Goal: Information Seeking & Learning: Learn about a topic

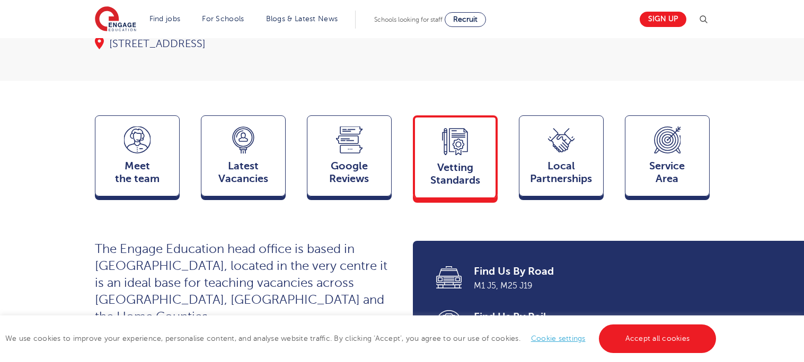
scroll to position [250, 0]
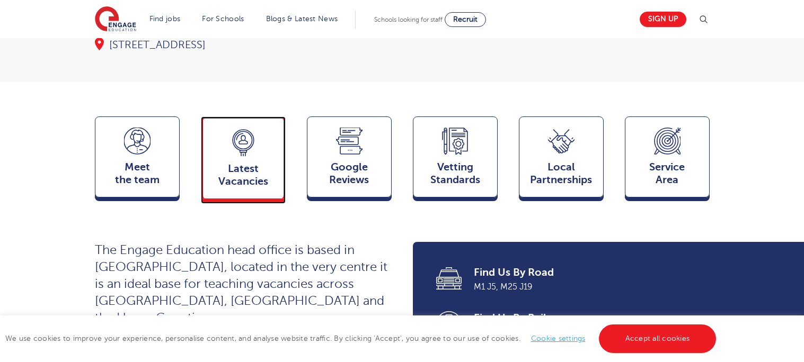
click at [252, 132] on div "Latest Vacancies Jobs" at bounding box center [243, 158] width 85 height 83
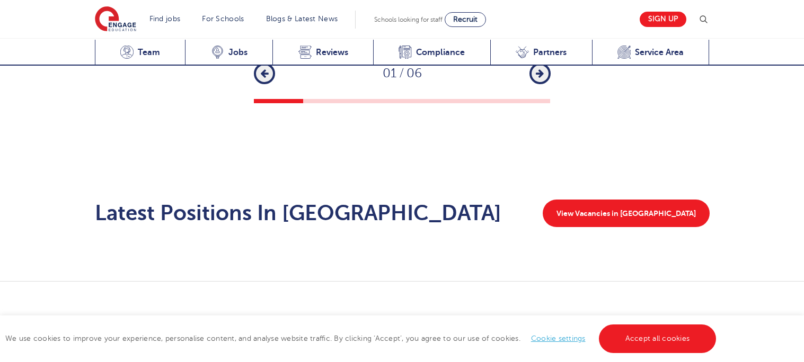
scroll to position [1633, 0]
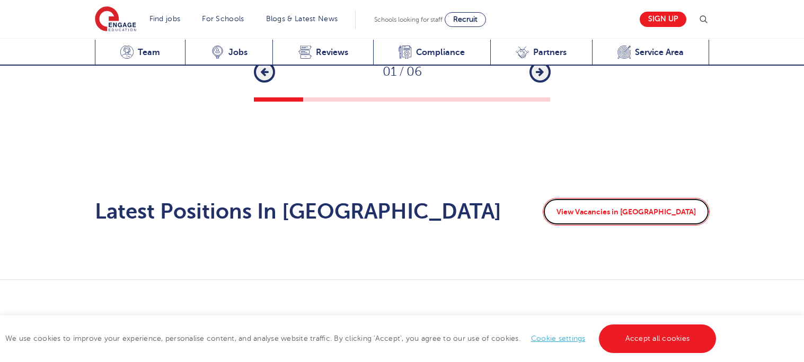
click at [657, 198] on link "View Vacancies in Watford" at bounding box center [626, 212] width 167 height 28
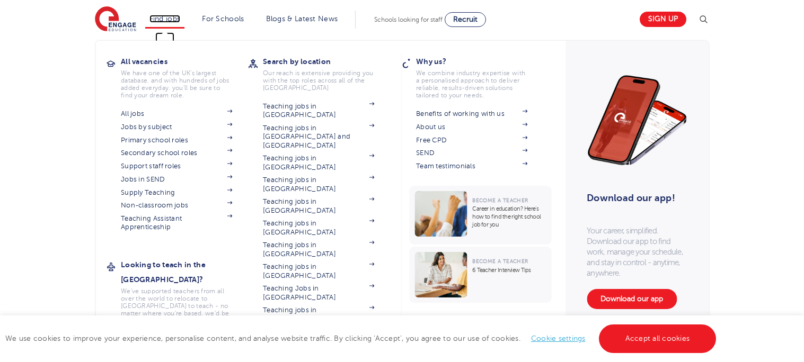
click at [166, 20] on link "Find jobs" at bounding box center [164, 19] width 31 height 8
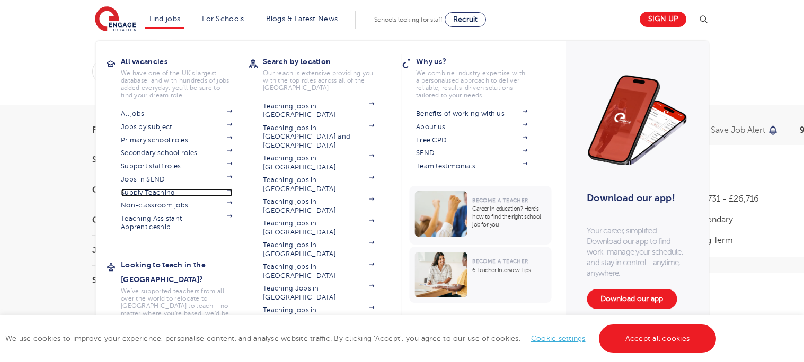
click at [187, 192] on link "Supply Teaching" at bounding box center [176, 193] width 111 height 8
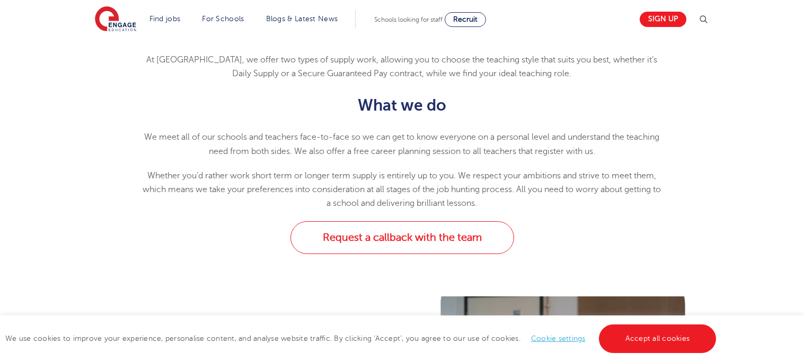
scroll to position [487, 0]
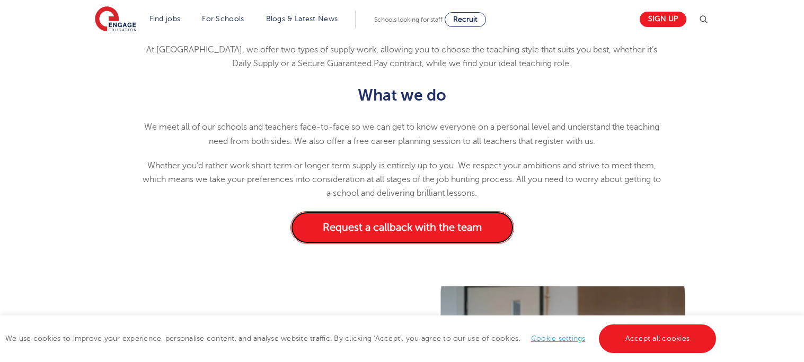
click at [332, 227] on link "Request a callback with the team" at bounding box center [402, 227] width 224 height 33
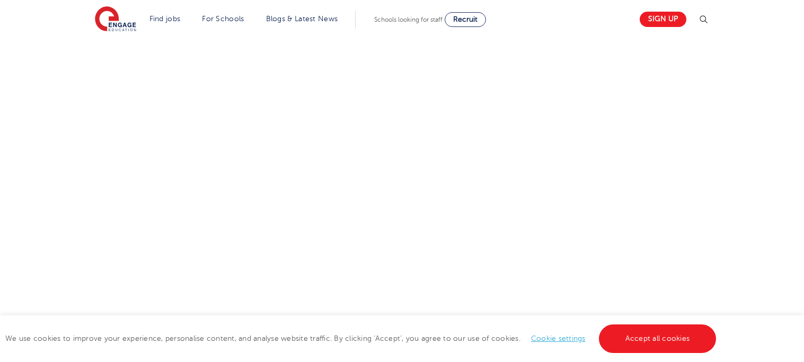
scroll to position [509, 0]
click at [686, 181] on div at bounding box center [402, 122] width 643 height 436
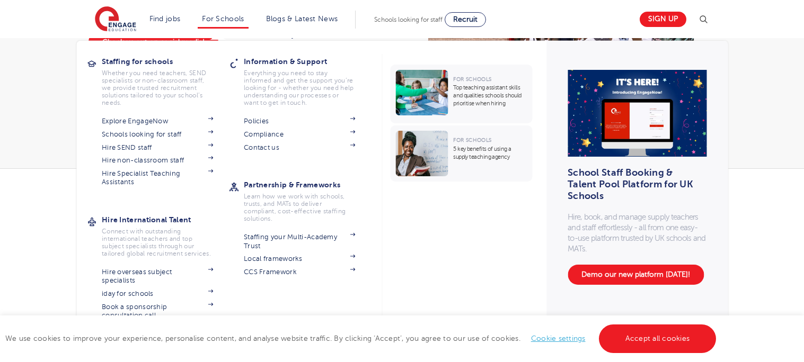
scroll to position [81, 0]
